Goal: Task Accomplishment & Management: Use online tool/utility

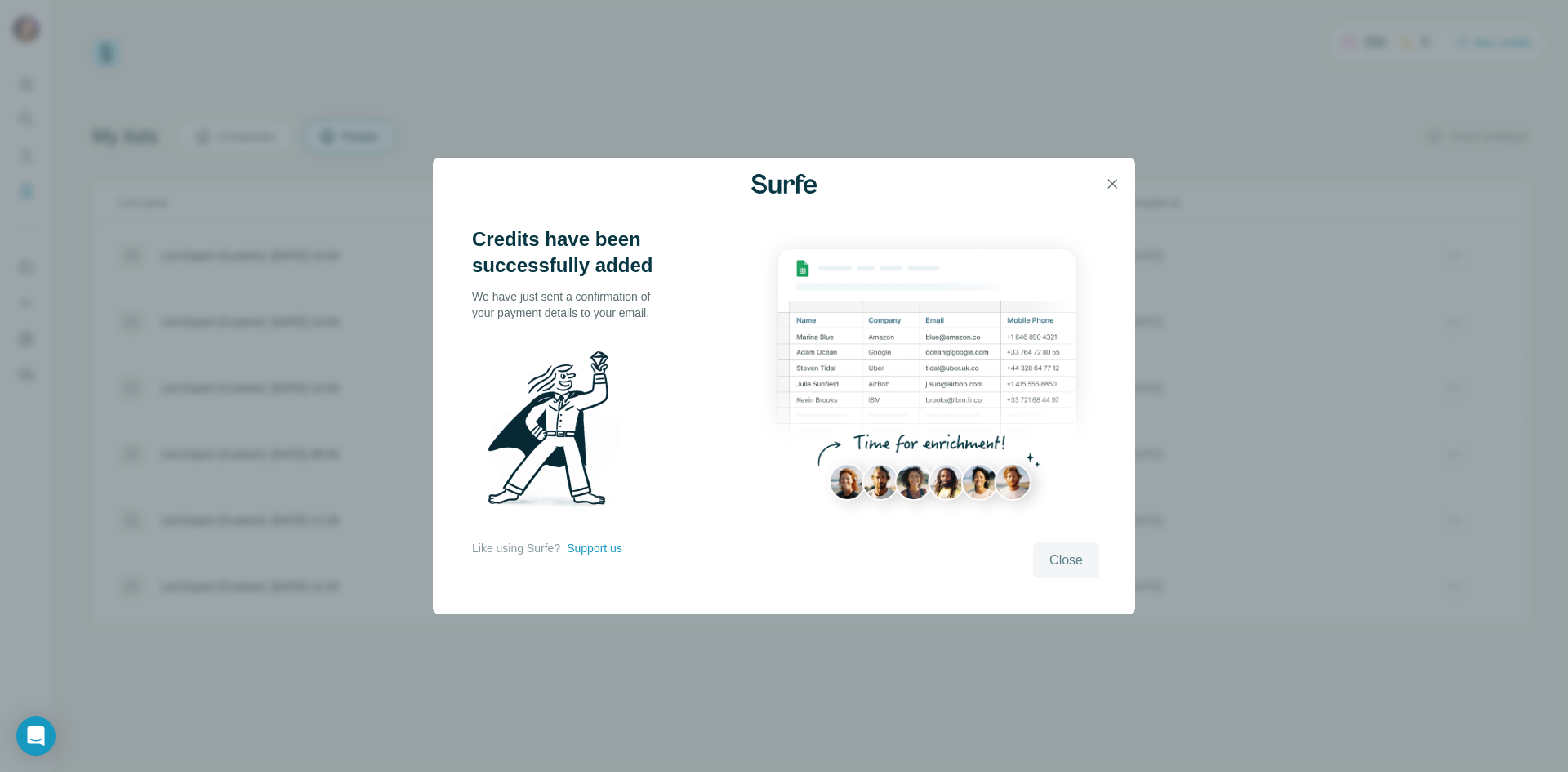
click at [1060, 560] on span "Close" at bounding box center [1066, 560] width 34 height 20
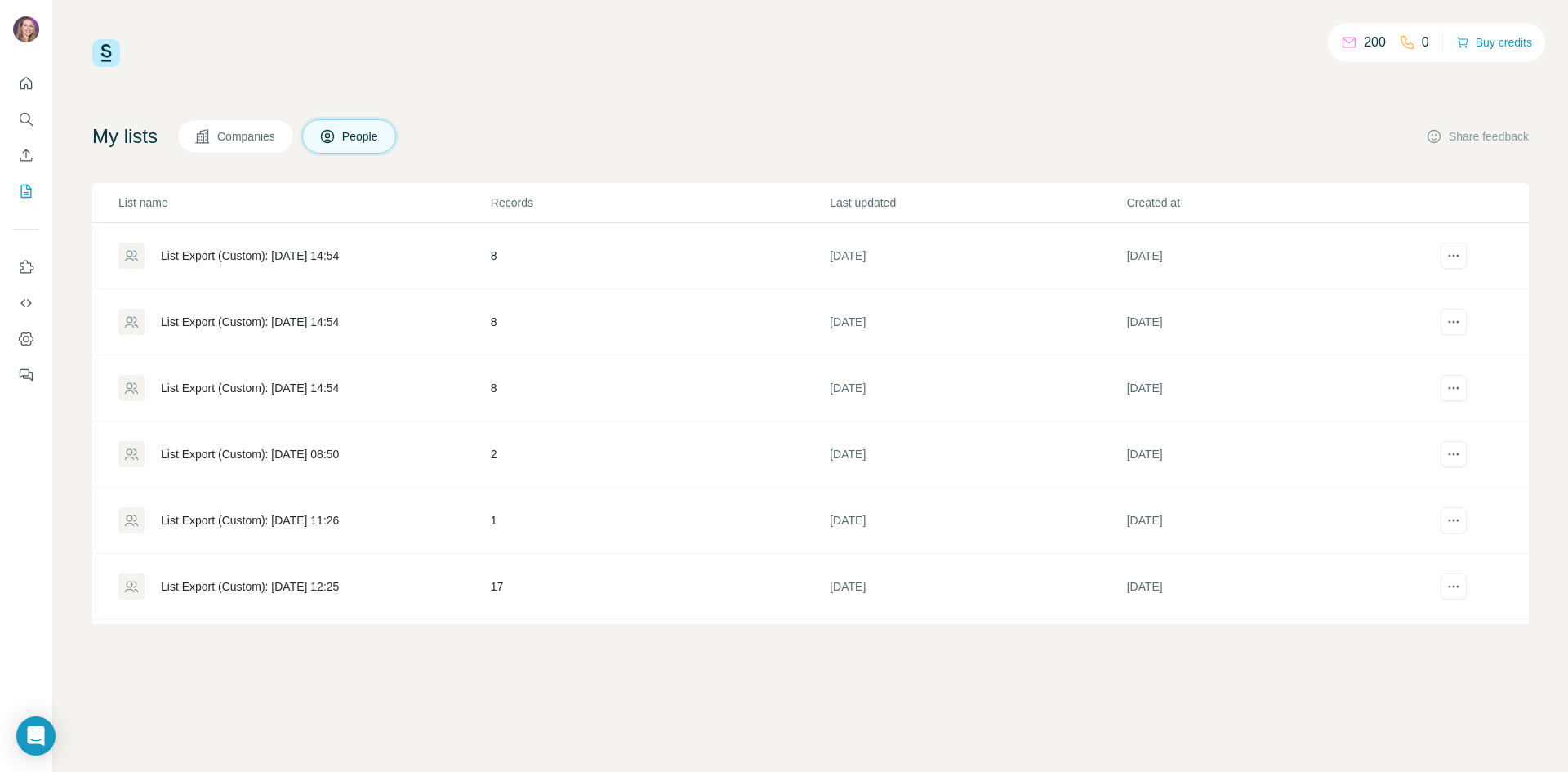
click at [209, 248] on div "List Export (Custom): [DATE] 14:54" at bounding box center [250, 255] width 178 height 16
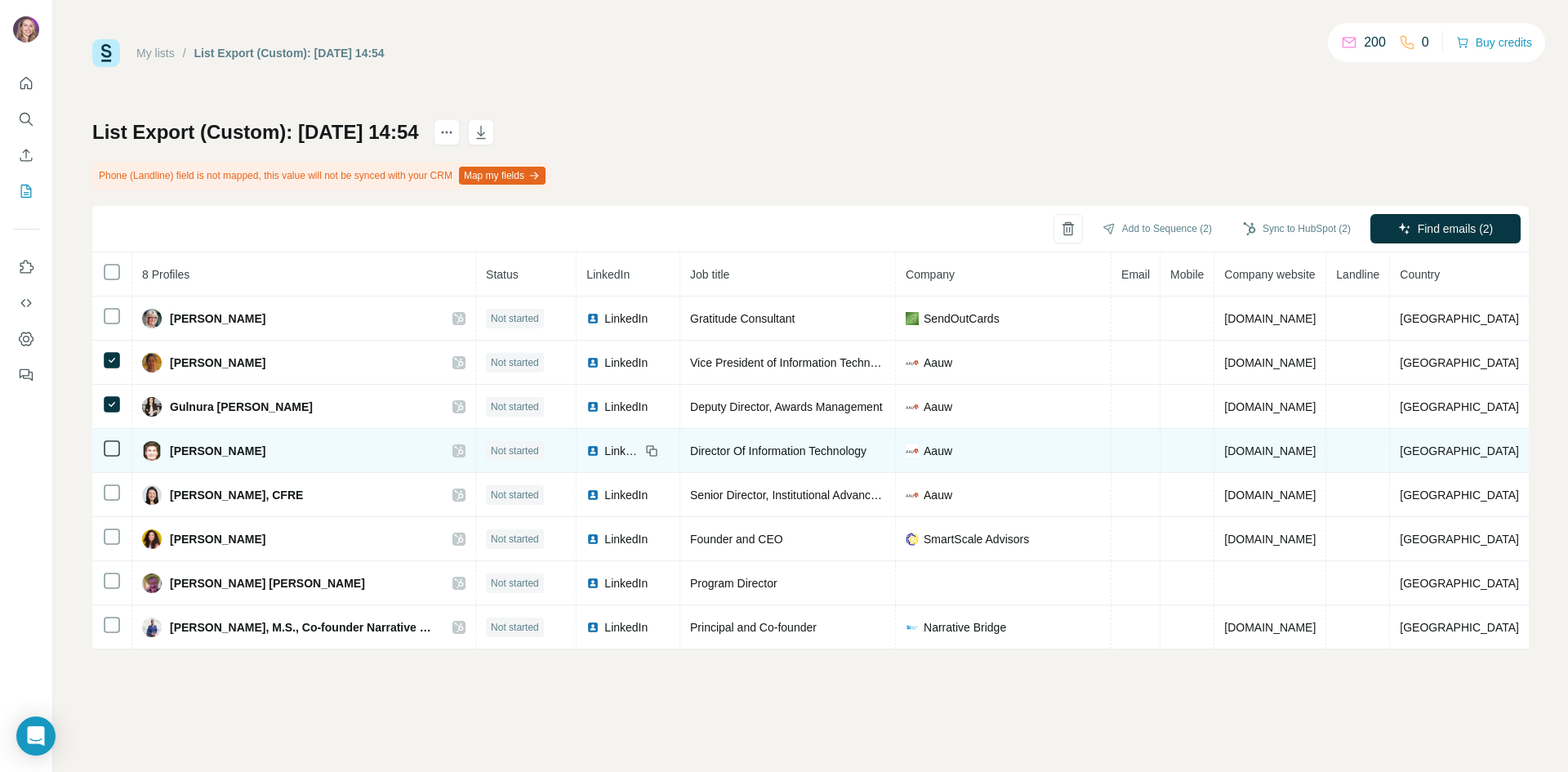
click at [124, 452] on td at bounding box center [112, 452] width 40 height 44
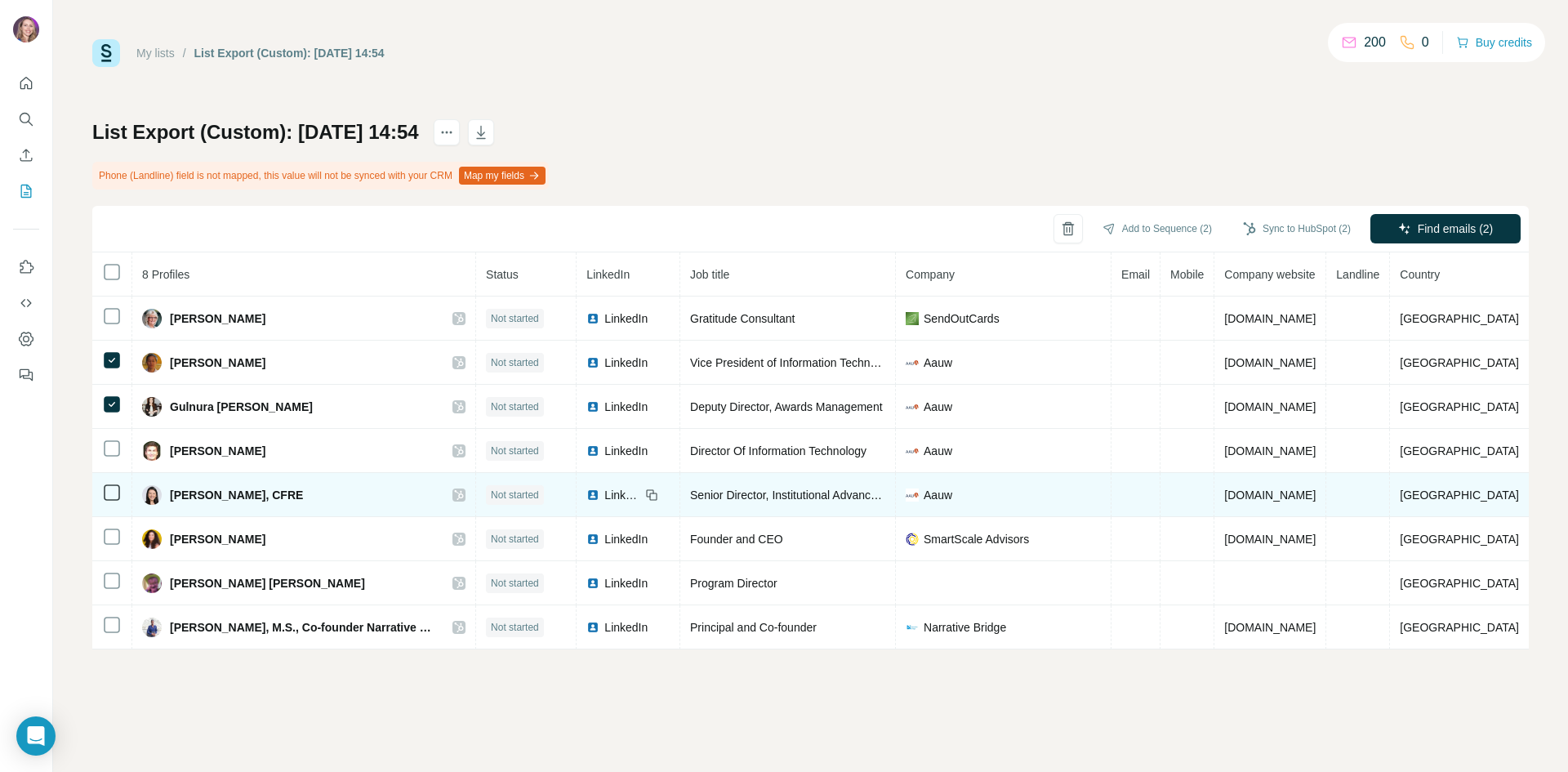
click at [120, 492] on icon at bounding box center [112, 493] width 20 height 20
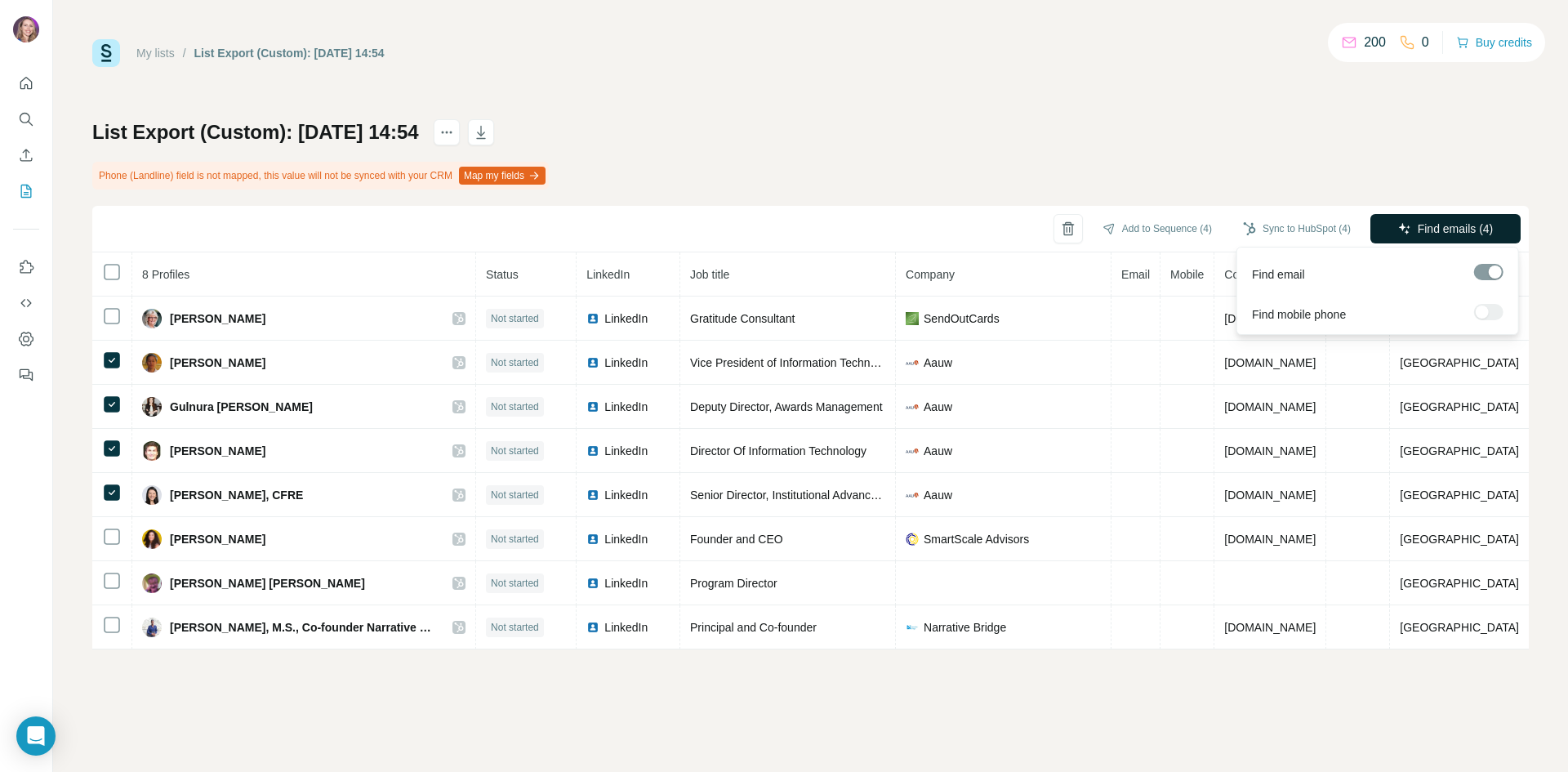
click at [1449, 221] on span "Find emails (4)" at bounding box center [1455, 229] width 76 height 16
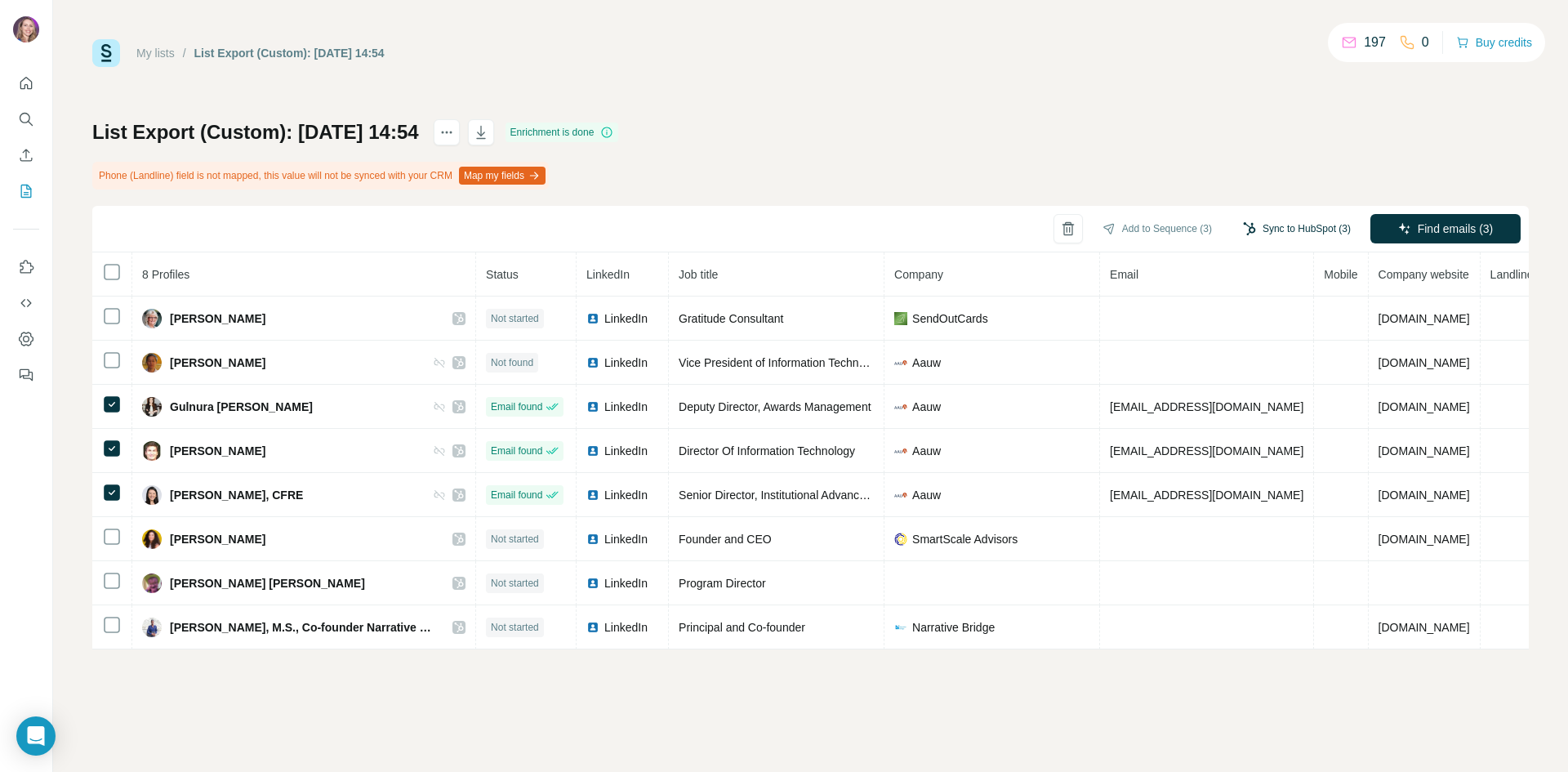
click at [1304, 227] on button "Sync to HubSpot (3)" at bounding box center [1296, 229] width 131 height 25
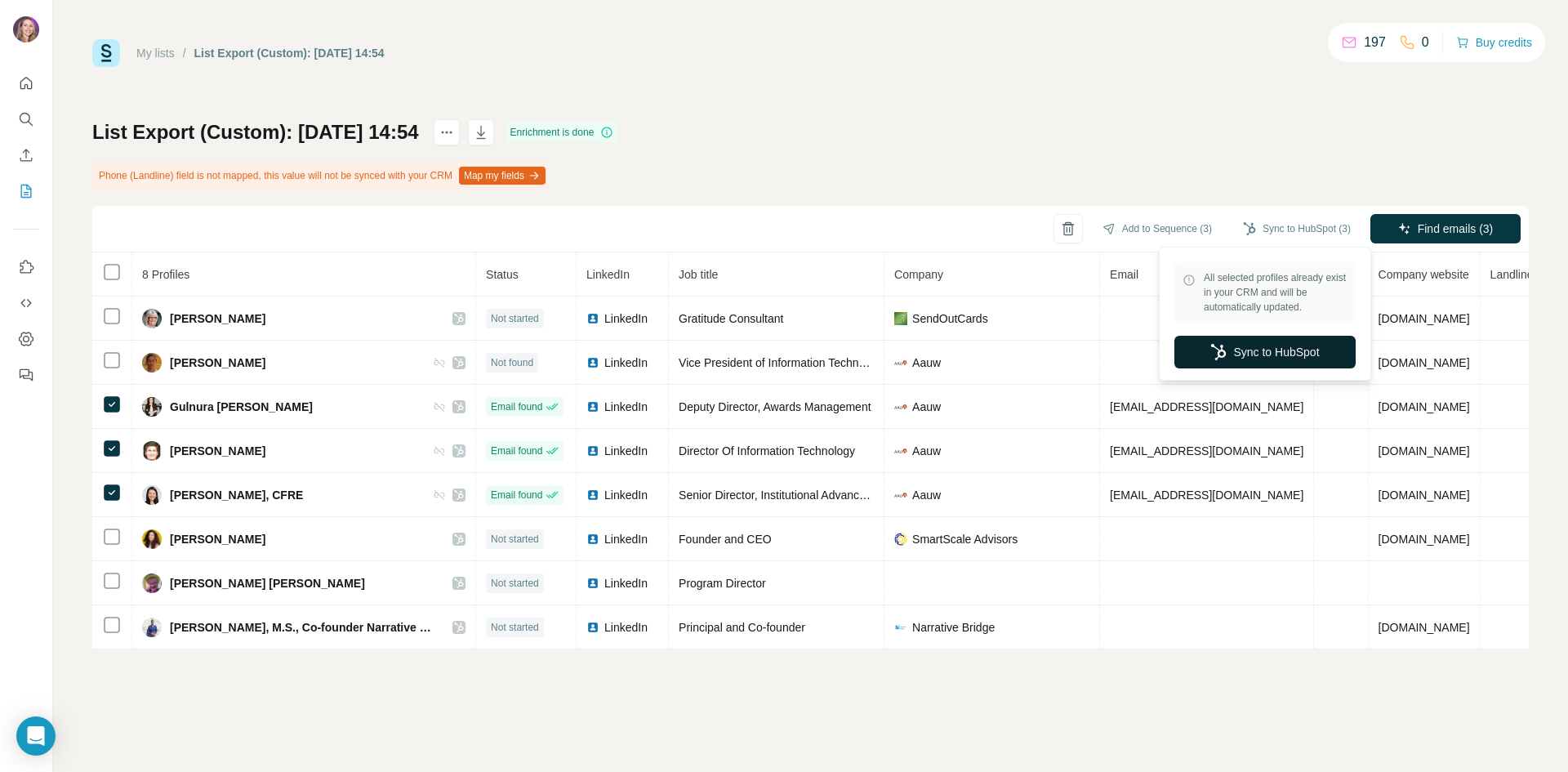
click at [1267, 351] on button "Sync to HubSpot" at bounding box center [1265, 353] width 181 height 33
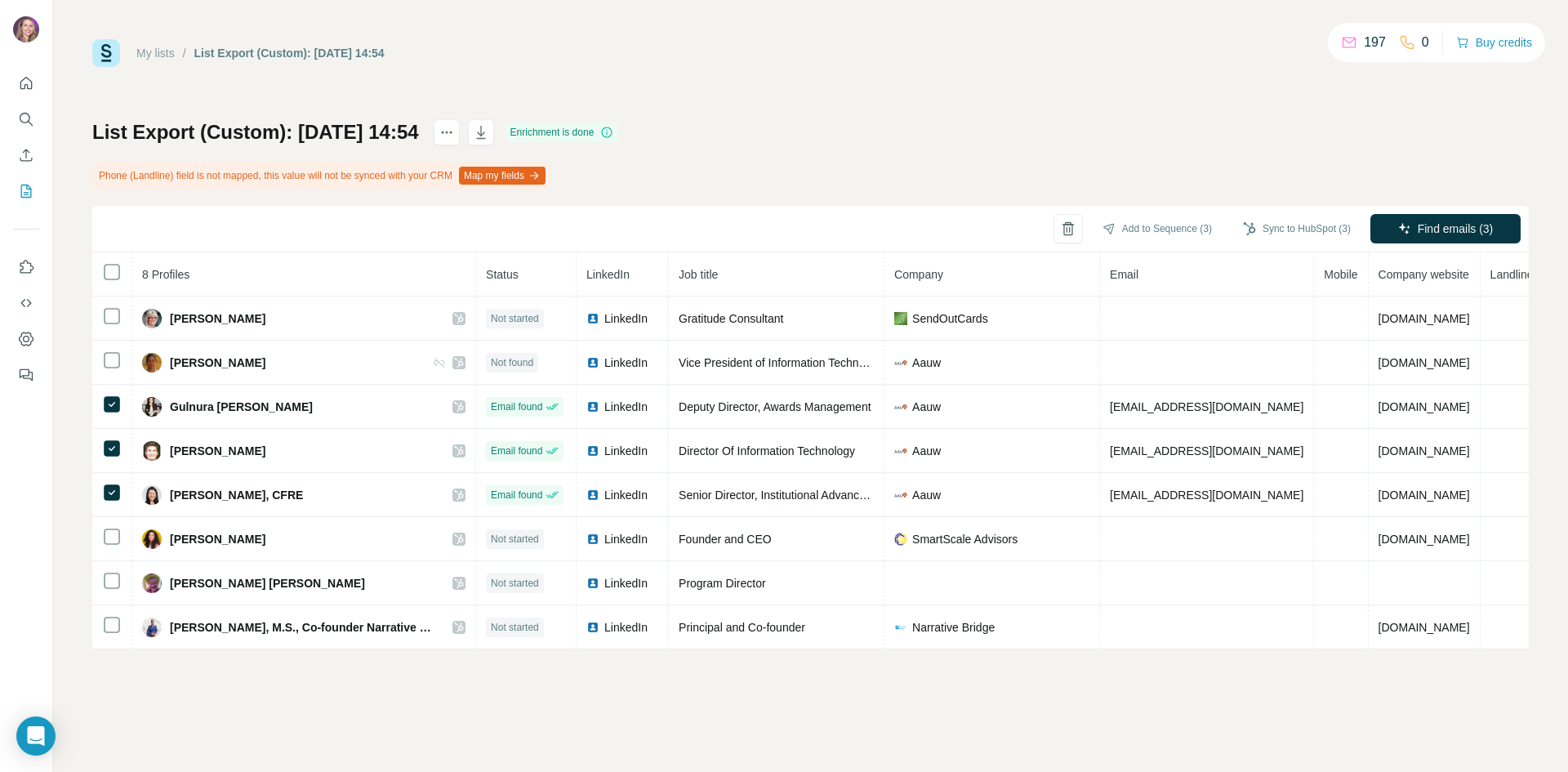
click at [160, 53] on link "My lists" at bounding box center [156, 54] width 39 height 13
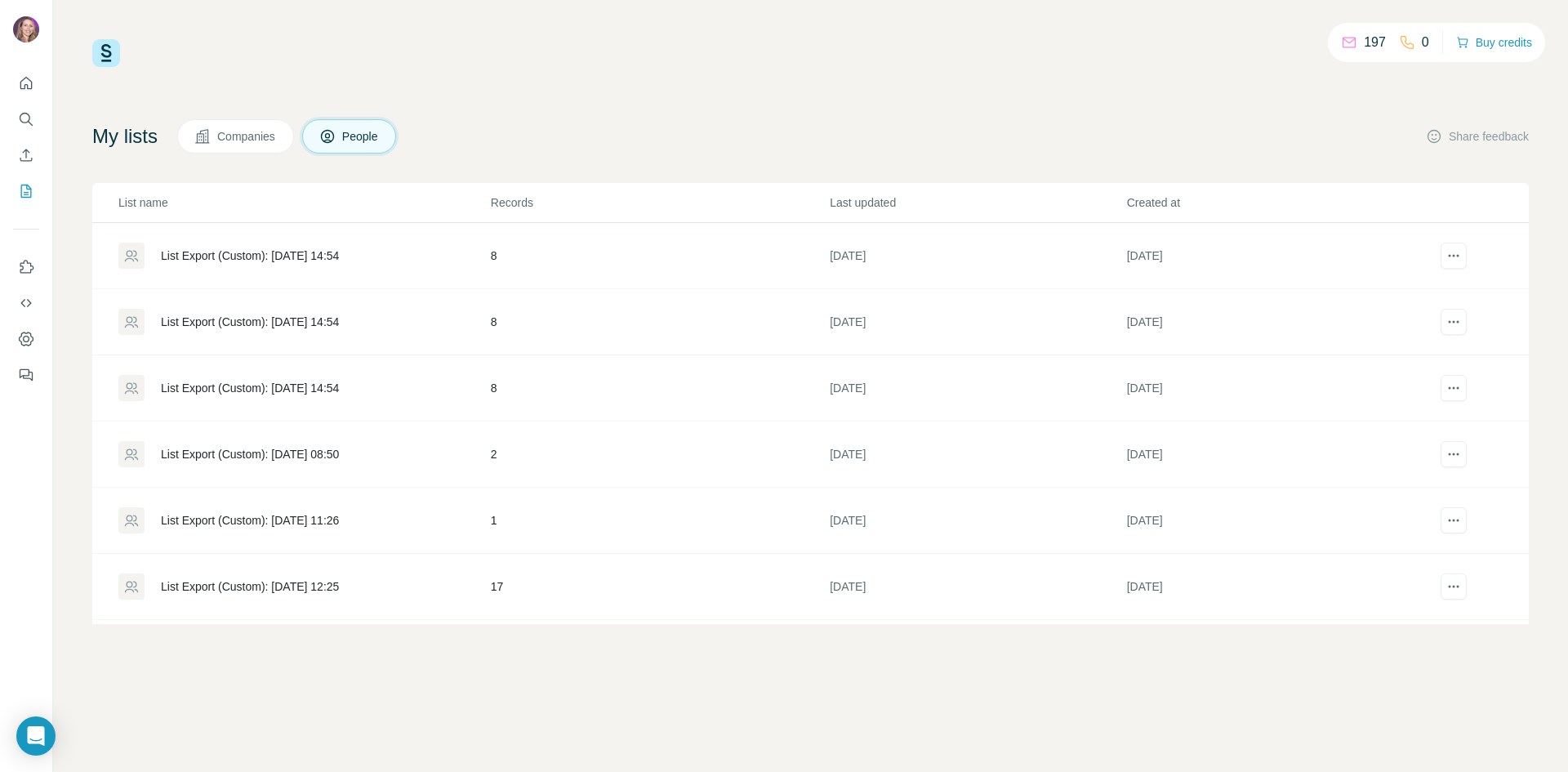
click at [224, 320] on div "List Export (Custom): [DATE] 14:54" at bounding box center [250, 322] width 178 height 16
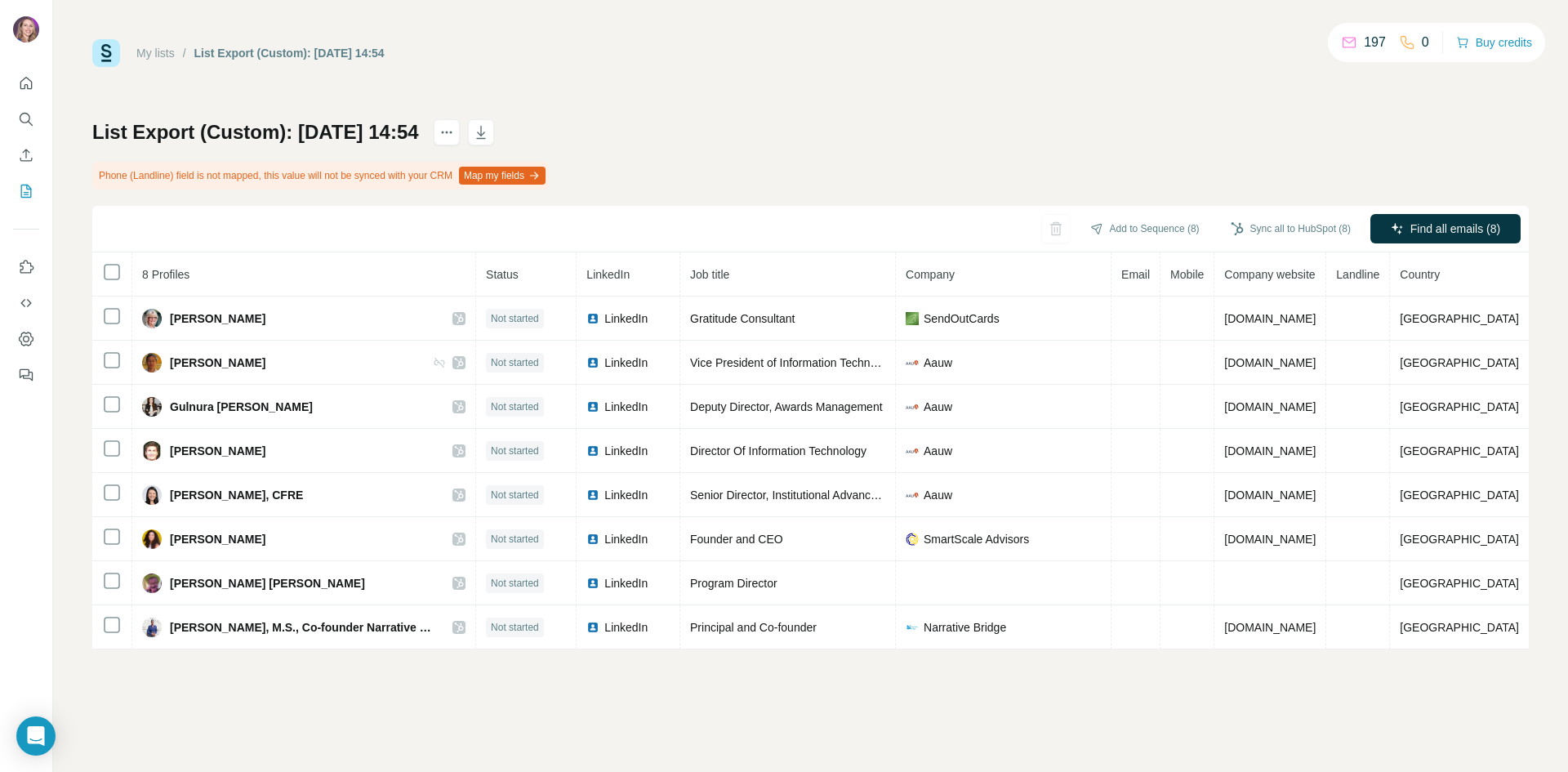
click at [154, 50] on link "My lists" at bounding box center [156, 54] width 39 height 13
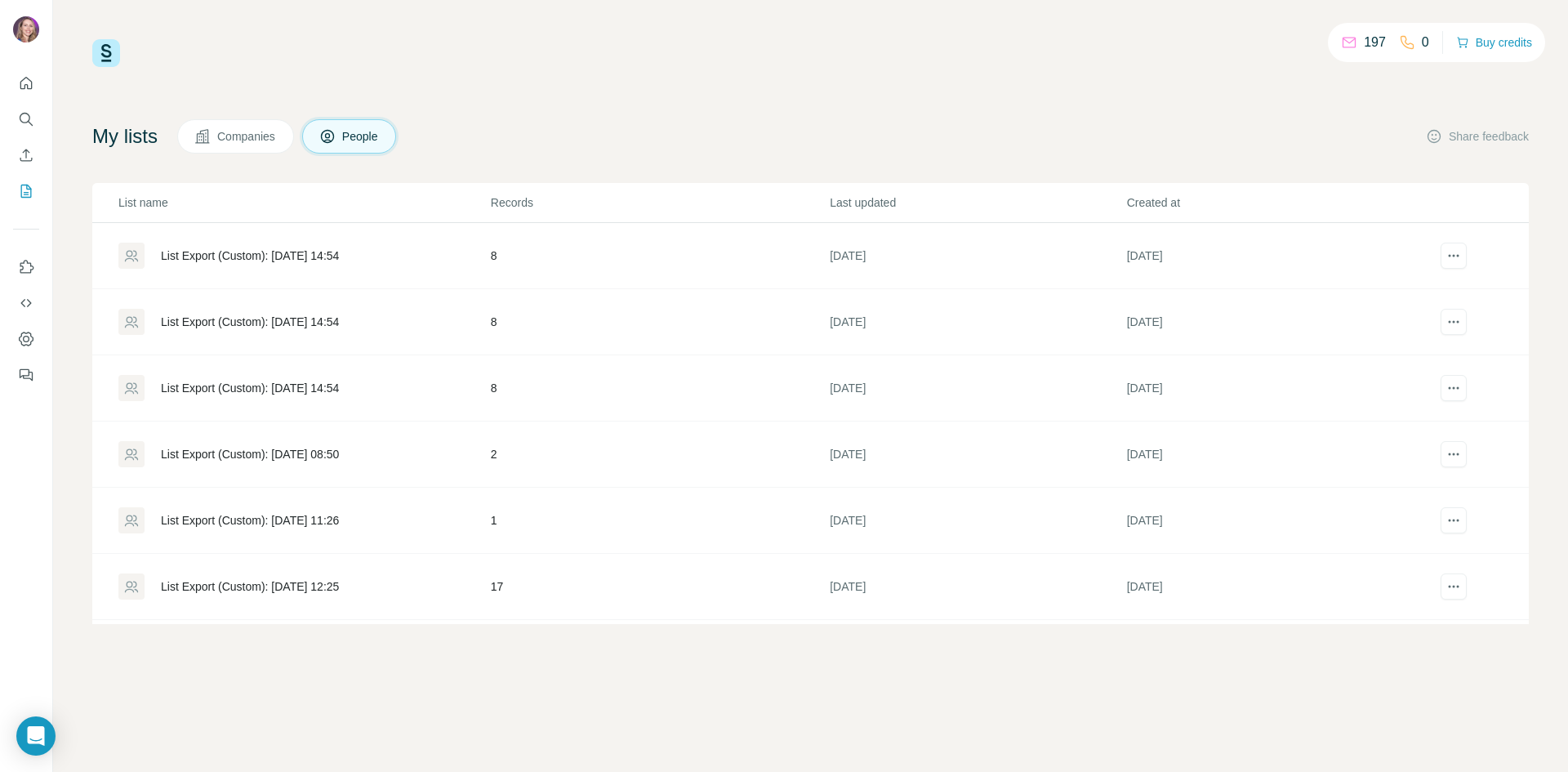
click at [224, 375] on div "List Export (Custom): [DATE] 14:54" at bounding box center [304, 388] width 371 height 26
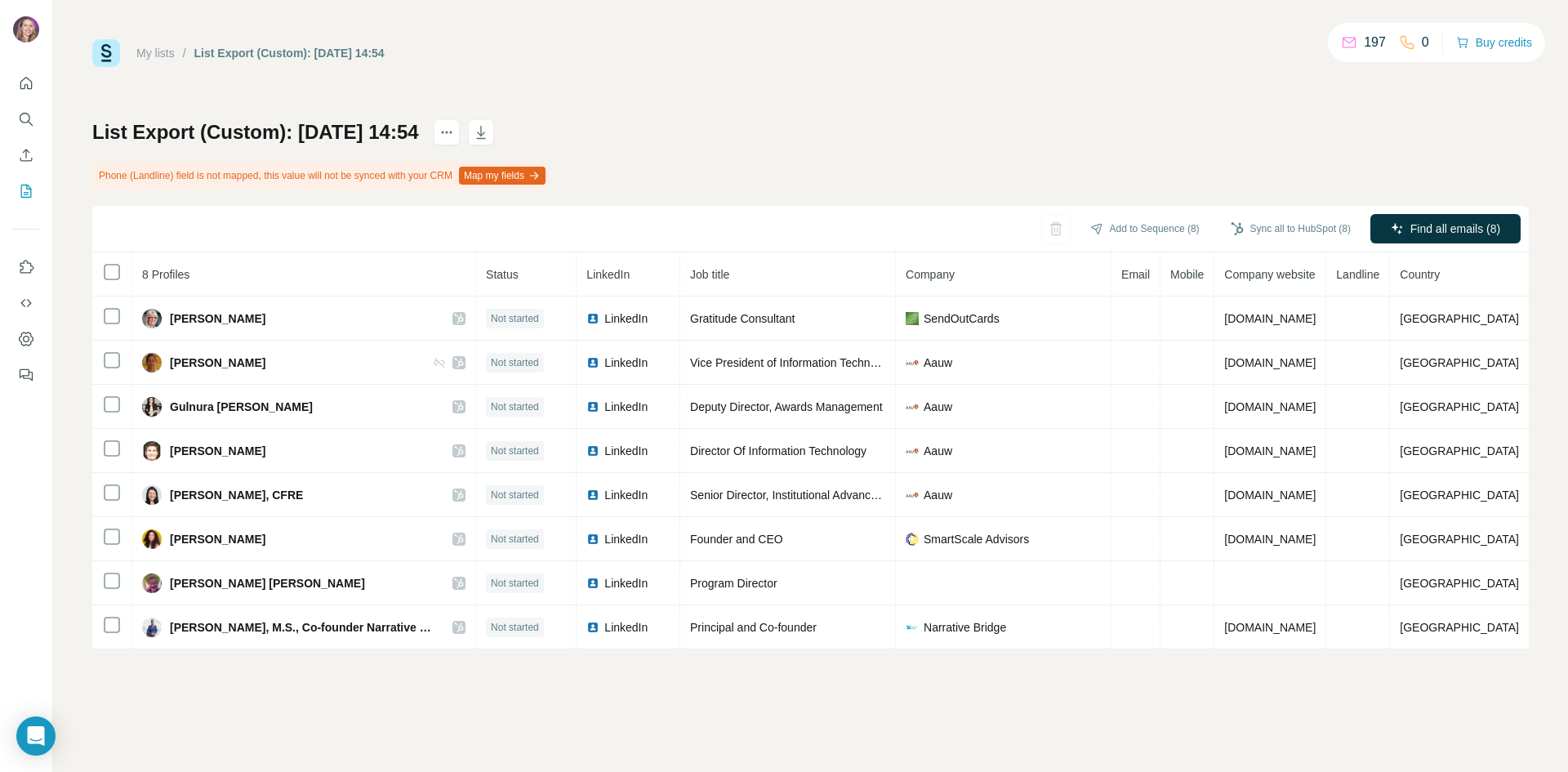
click at [160, 45] on div "My lists" at bounding box center [156, 54] width 39 height 16
click at [163, 55] on link "My lists" at bounding box center [156, 54] width 39 height 13
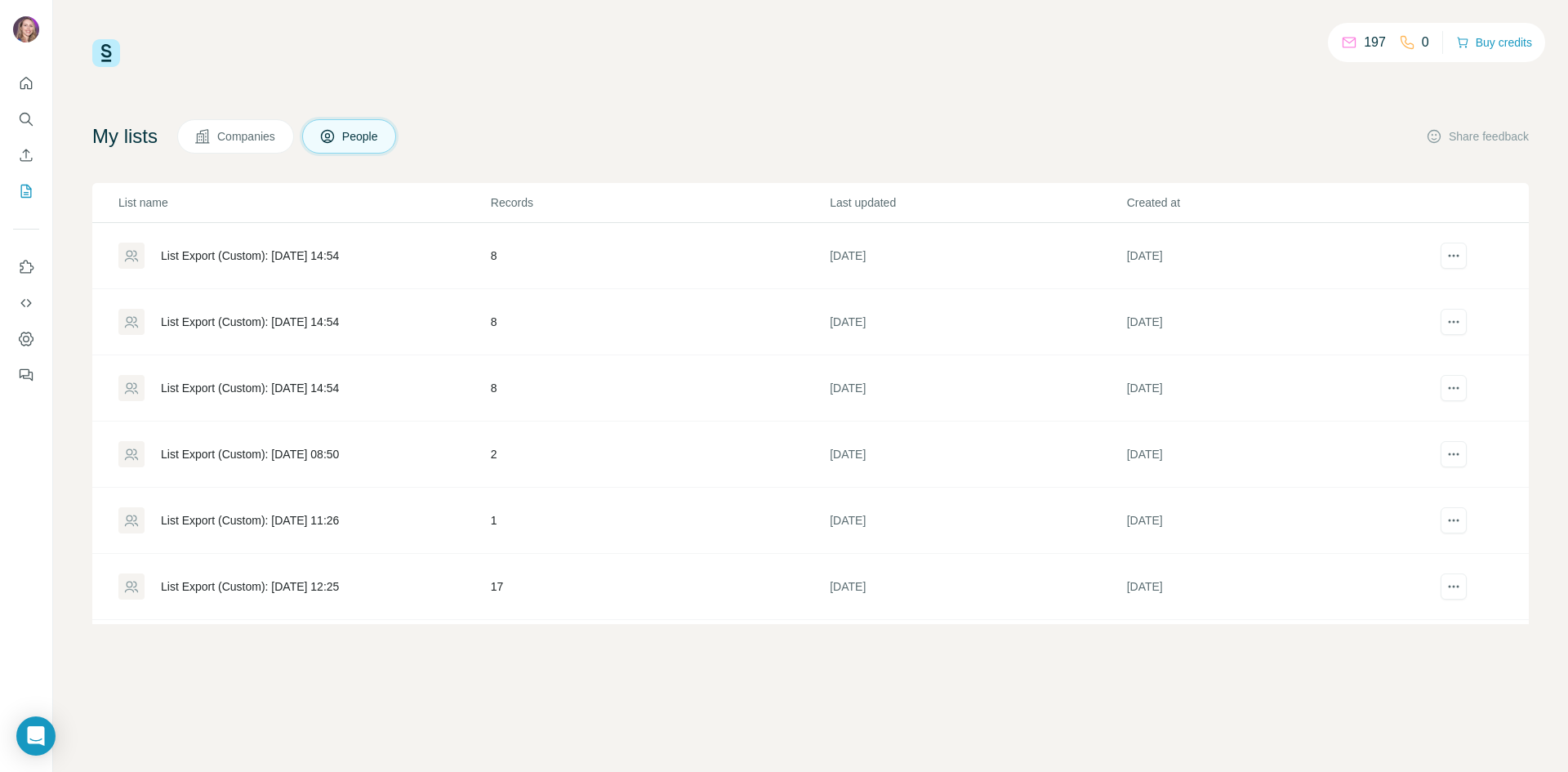
click at [339, 453] on div "List Export (Custom): [DATE] 08:50" at bounding box center [250, 454] width 178 height 16
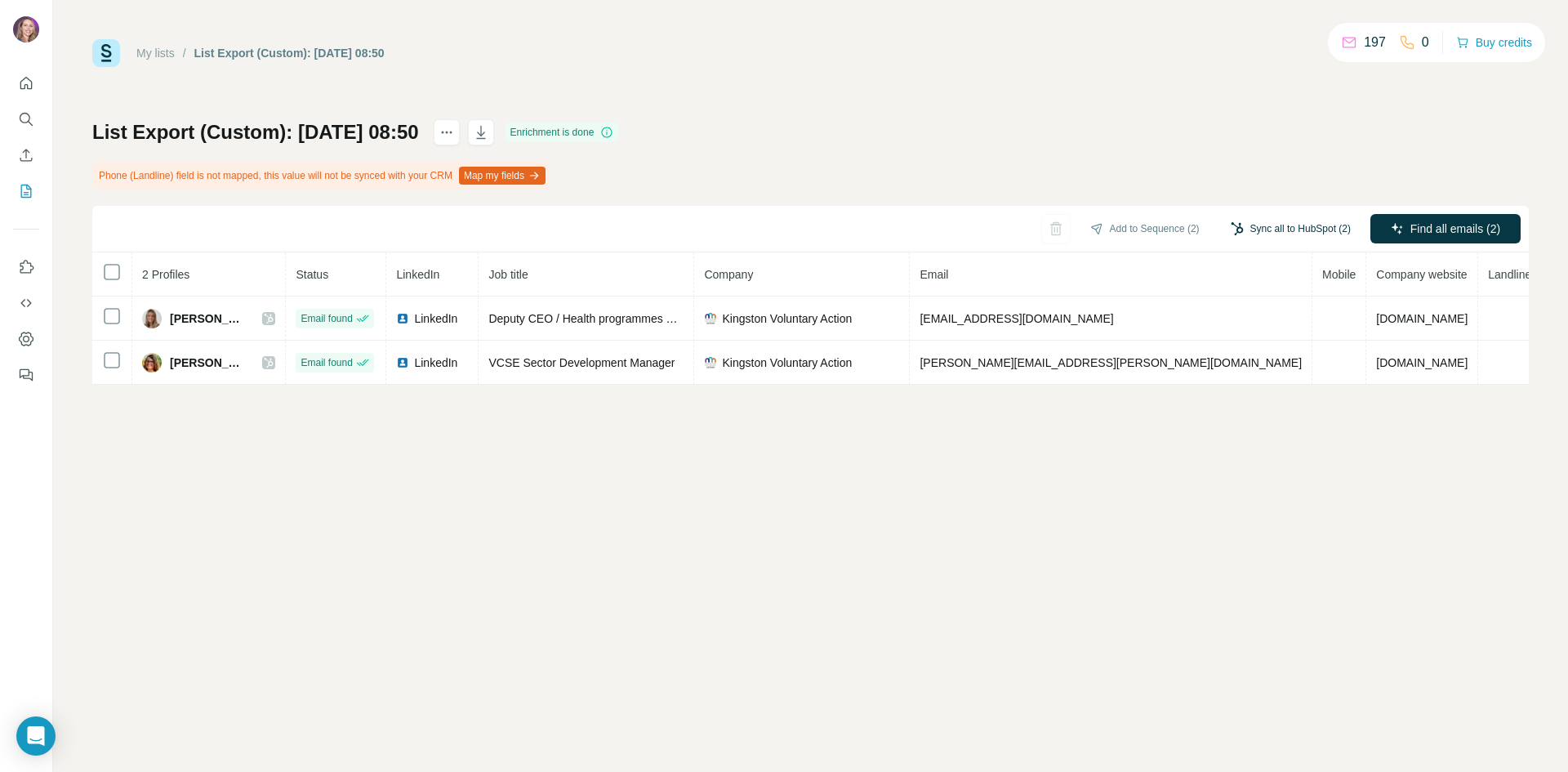
click at [1270, 224] on button "Sync all to HubSpot (2)" at bounding box center [1290, 229] width 143 height 25
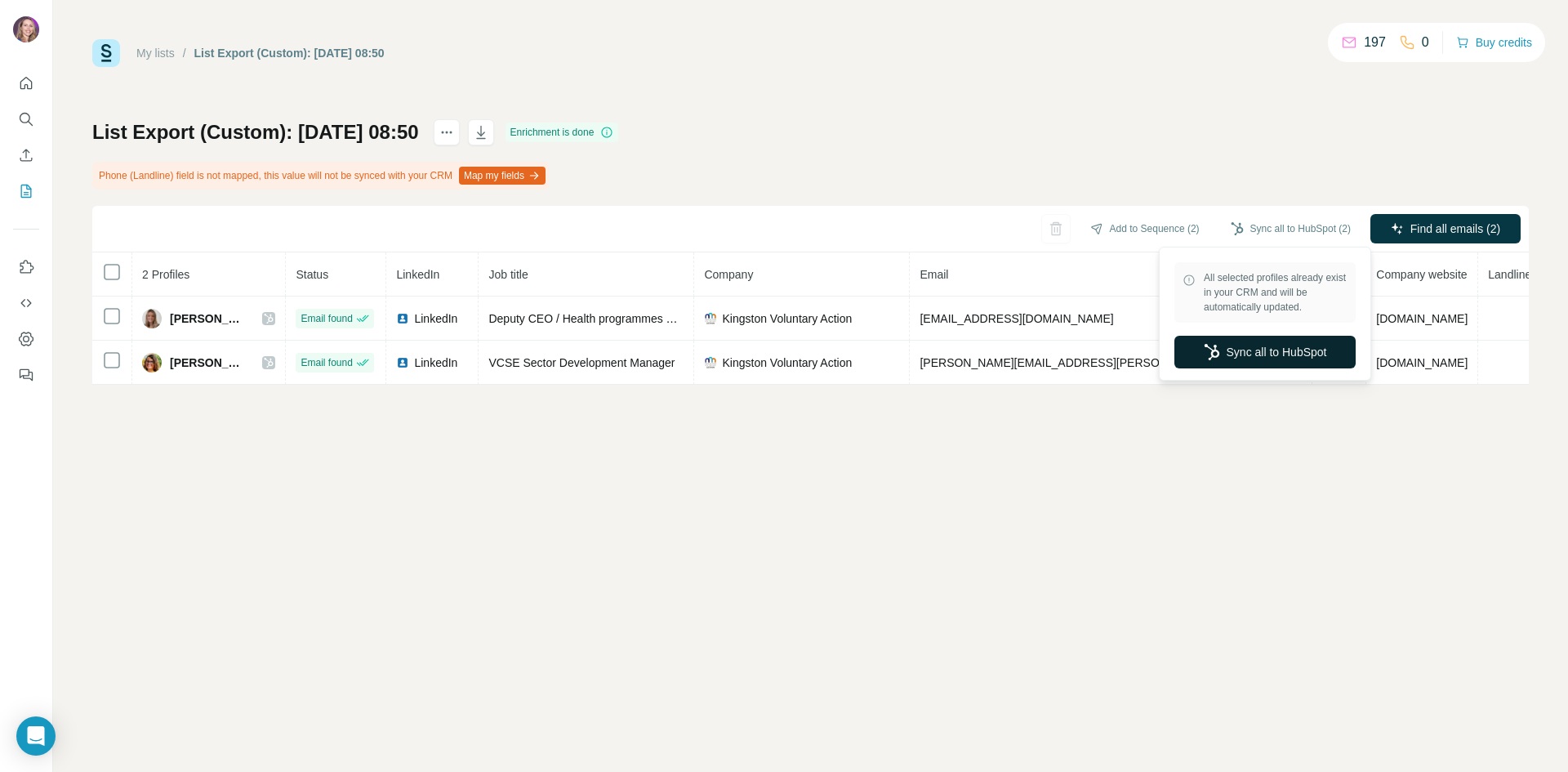
click at [1292, 352] on button "Sync all to HubSpot" at bounding box center [1265, 353] width 181 height 33
